Goal: Task Accomplishment & Management: Complete application form

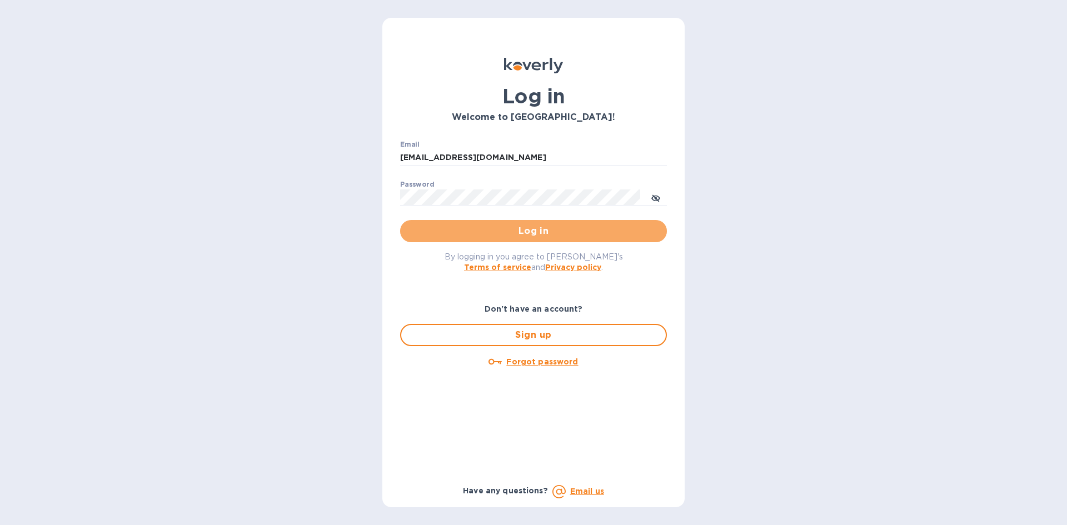
click at [450, 235] on span "Log in" at bounding box center [533, 231] width 249 height 13
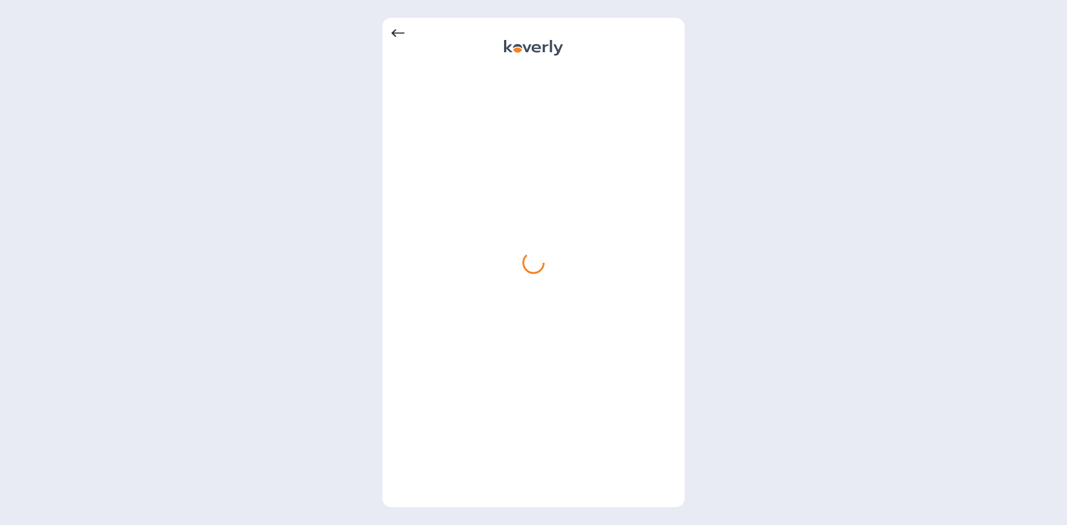
click at [397, 34] on icon at bounding box center [397, 33] width 13 height 13
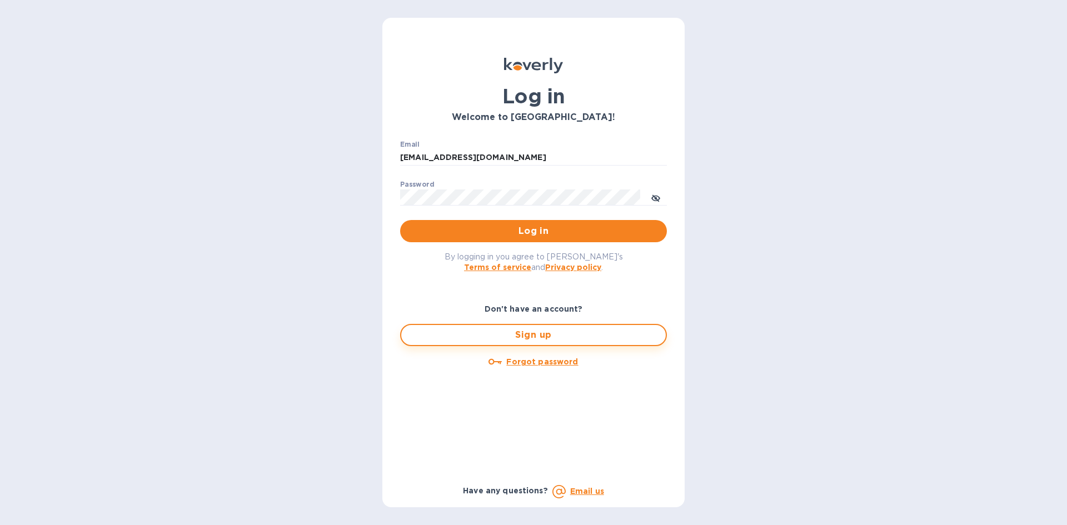
click at [531, 339] on span "Sign up" at bounding box center [533, 334] width 247 height 13
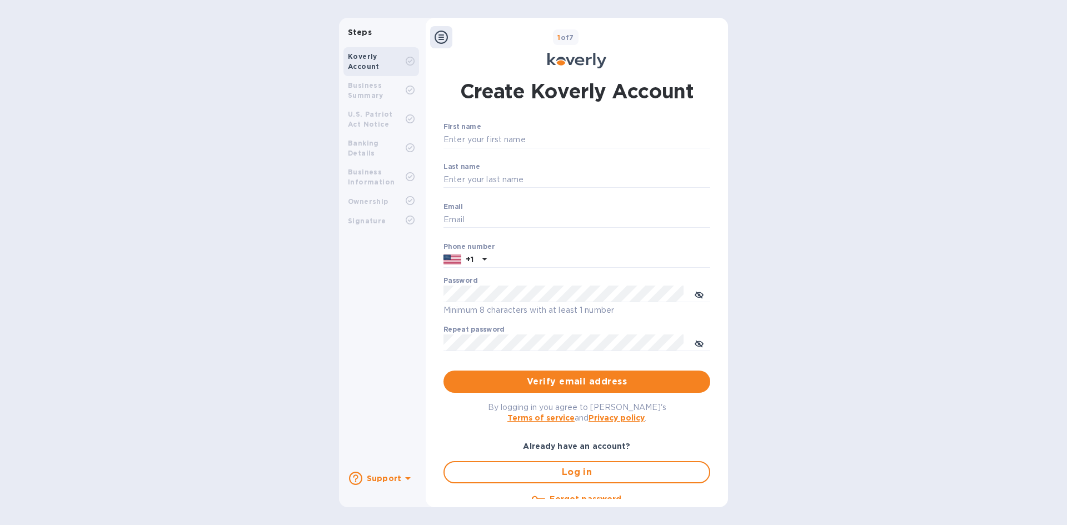
type input "[EMAIL_ADDRESS][DOMAIN_NAME]"
